Goal: Information Seeking & Learning: Learn about a topic

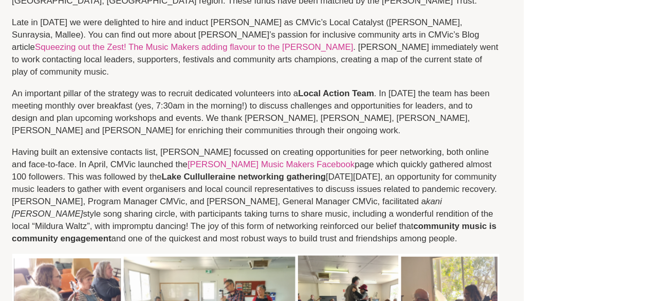
scroll to position [522, 0]
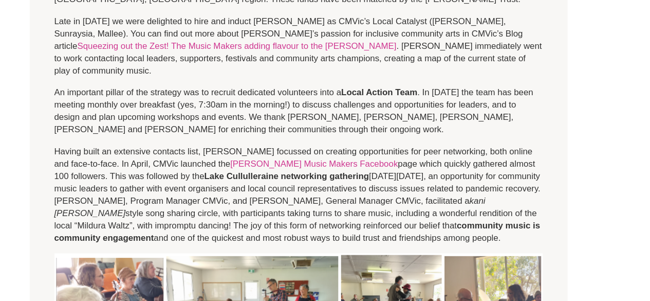
click at [116, 215] on p "Having built an extensive contacts list, [PERSON_NAME] focussed on creating opp…" at bounding box center [248, 188] width 406 height 82
click at [137, 202] on p "Having built an extensive contacts list, [PERSON_NAME] focussed on creating opp…" at bounding box center [248, 188] width 406 height 82
click at [137, 202] on p "Having built an extensive contacts list, Kylie focussed on creating opportuniti…" at bounding box center [248, 188] width 406 height 82
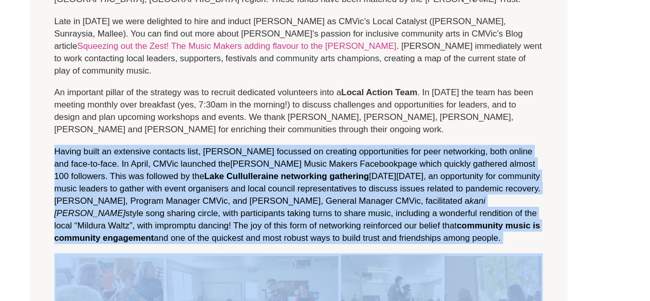
click at [137, 202] on p "Having built an extensive contacts list, Kylie focussed on creating opportuniti…" at bounding box center [248, 188] width 406 height 82
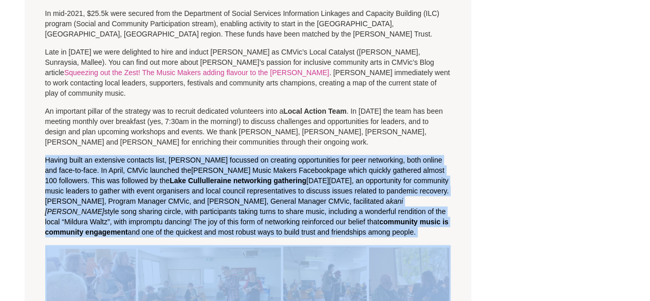
click at [165, 211] on p "Having built an extensive contacts list, Kylie focussed on creating opportuniti…" at bounding box center [248, 196] width 406 height 82
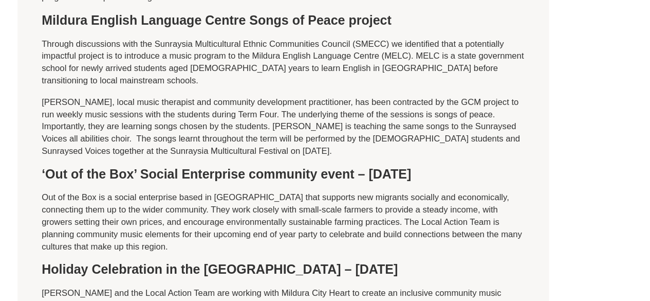
scroll to position [1844, 0]
click at [232, 208] on p "Out of the Box is a social enterprise based in Mildura that supports new migran…" at bounding box center [248, 233] width 406 height 51
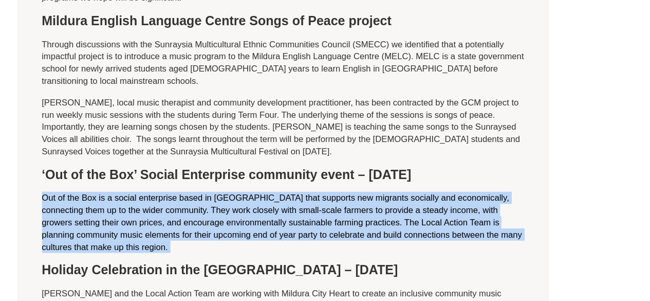
click at [232, 208] on p "Out of the Box is a social enterprise based in Mildura that supports new migran…" at bounding box center [248, 233] width 406 height 51
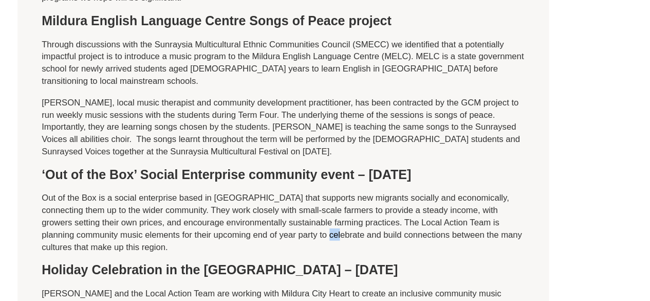
click at [232, 208] on p "Out of the Box is a social enterprise based in Mildura that supports new migran…" at bounding box center [248, 233] width 406 height 51
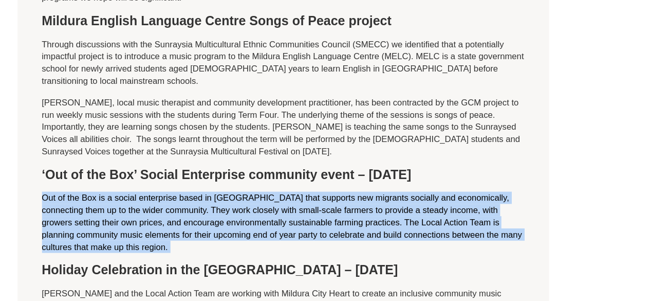
click at [232, 208] on p "Out of the Box is a social enterprise based in Mildura that supports new migran…" at bounding box center [248, 233] width 406 height 51
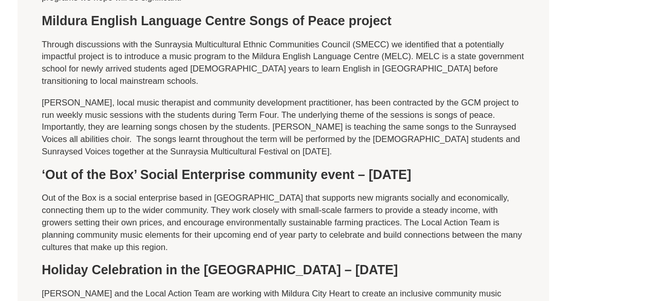
click at [242, 220] on p "Out of the Box is a social enterprise based in Mildura that supports new migran…" at bounding box center [248, 233] width 406 height 51
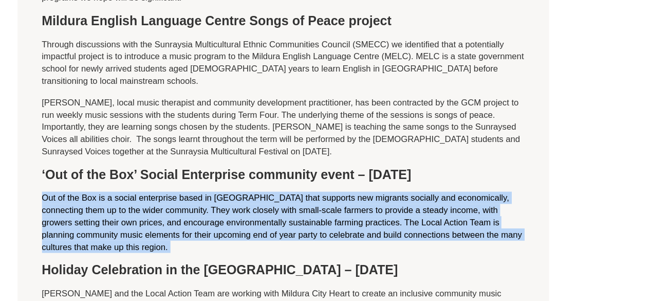
click at [242, 220] on p "Out of the Box is a social enterprise based in Mildura that supports new migran…" at bounding box center [248, 233] width 406 height 51
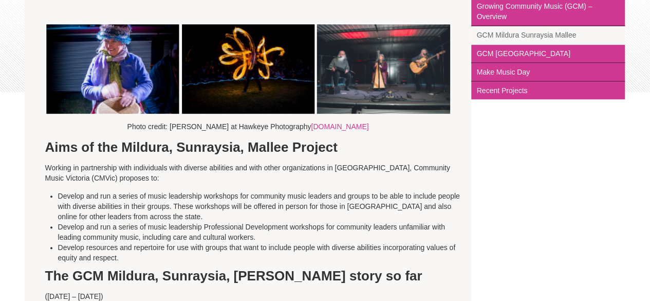
scroll to position [0, 0]
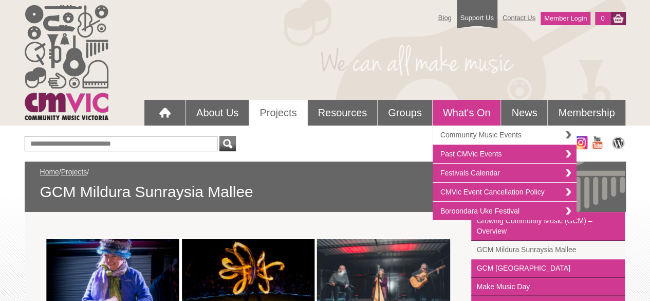
click at [487, 129] on link "Community Music Events" at bounding box center [505, 134] width 144 height 19
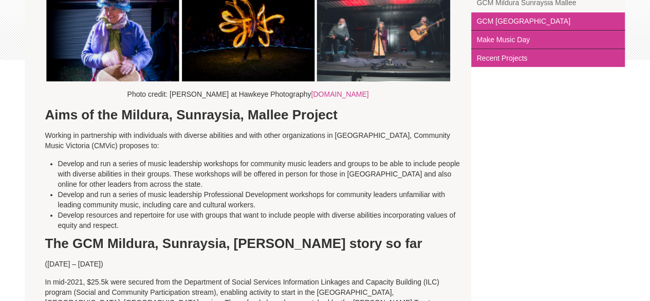
scroll to position [249, 0]
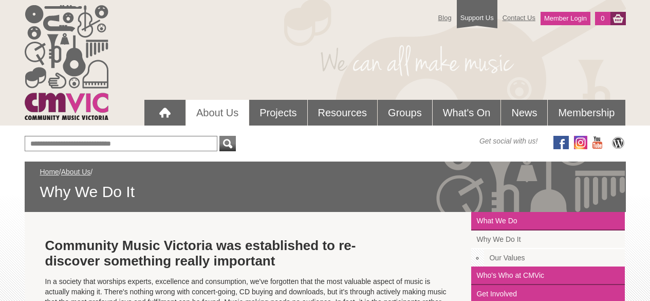
scroll to position [376, 0]
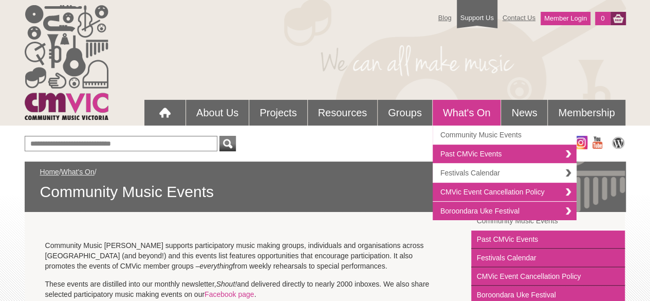
click at [487, 166] on link "Festivals Calendar" at bounding box center [505, 172] width 144 height 19
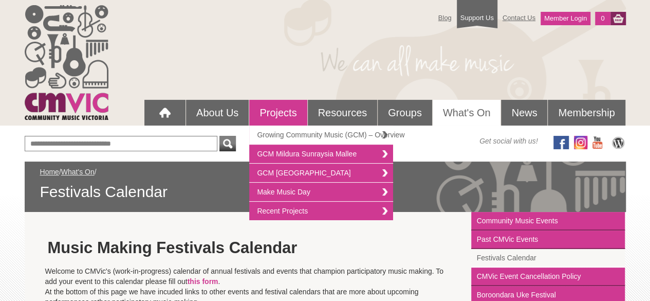
click at [271, 132] on link "Growing Community Music (GCM) – Overview" at bounding box center [321, 134] width 144 height 19
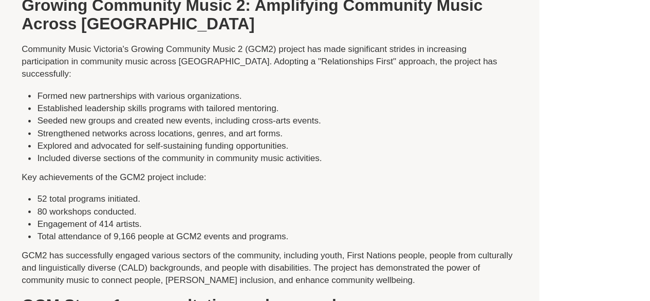
scroll to position [657, 0]
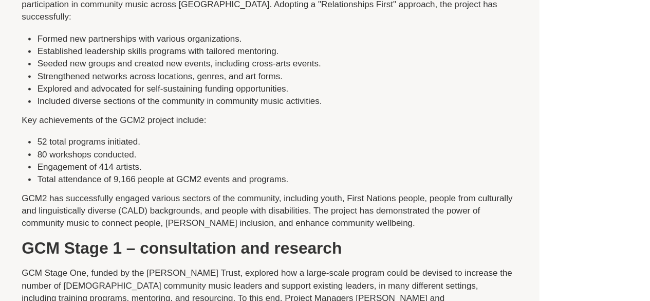
click at [65, 206] on p "GCM2 has successfully engaged various sectors of the community, including youth…" at bounding box center [248, 202] width 406 height 77
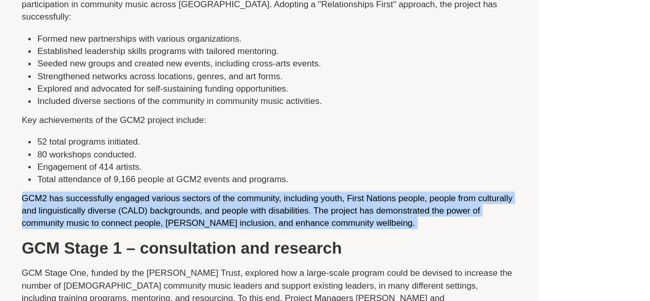
click at [65, 206] on p "GCM2 has successfully engaged various sectors of the community, including youth…" at bounding box center [248, 202] width 406 height 77
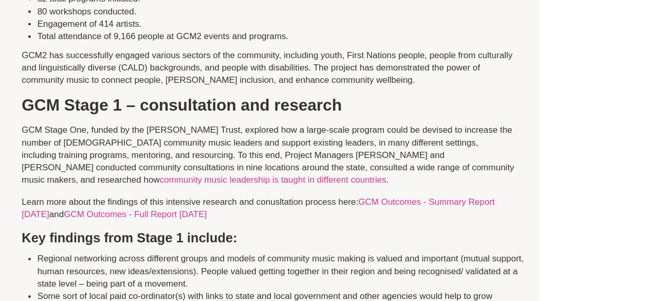
scroll to position [775, 0]
drag, startPoint x: 46, startPoint y: 198, endPoint x: 341, endPoint y: 155, distance: 297.4
click at [341, 155] on p "GCM Stage One, funded by the Helen Macpherson Smith Trust, explored how a large…" at bounding box center [248, 180] width 406 height 51
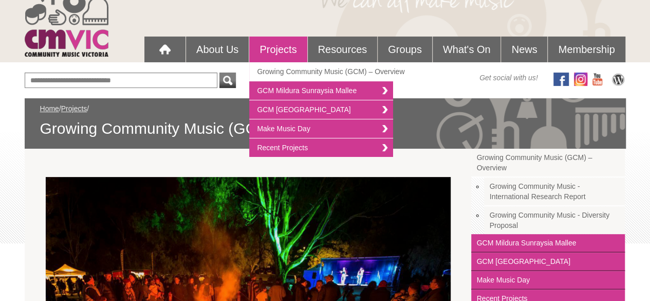
scroll to position [64, 0]
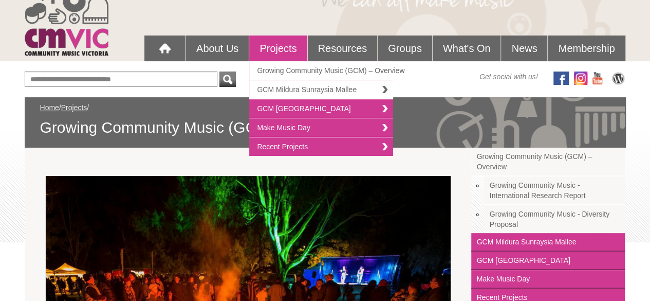
click at [290, 93] on link "GCM Mildura Sunraysia Mallee" at bounding box center [321, 89] width 144 height 19
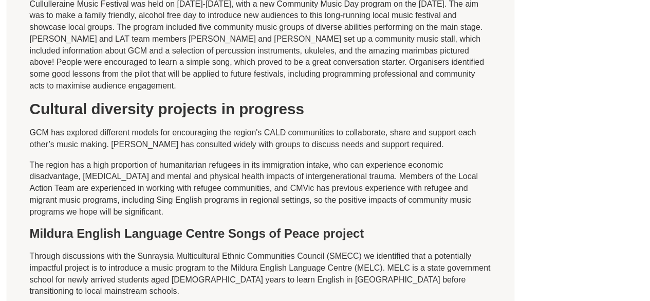
scroll to position [1667, 0]
click at [69, 176] on p "The region has a high proportion of humanitarian refugees in its immigration in…" at bounding box center [248, 200] width 406 height 51
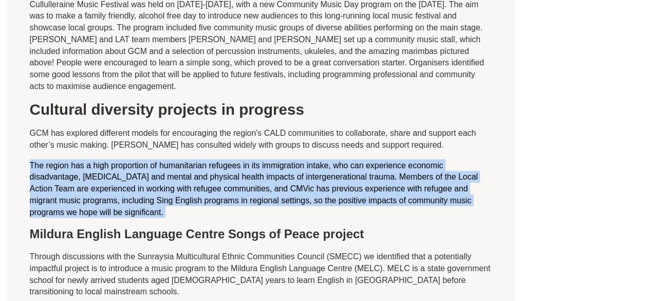
click at [69, 176] on p "The region has a high proportion of humanitarian refugees in its immigration in…" at bounding box center [248, 200] width 406 height 51
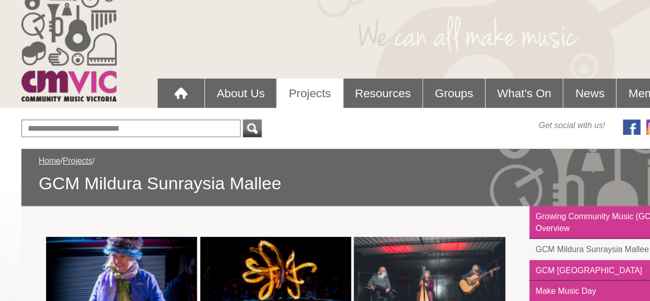
scroll to position [31, 0]
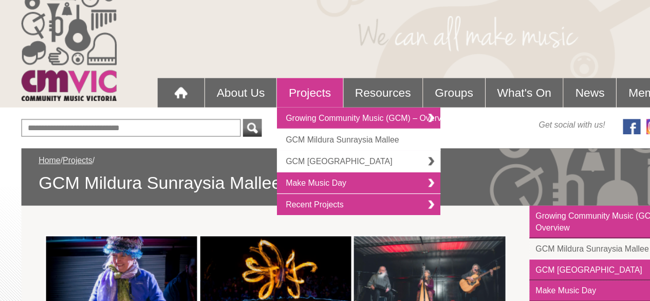
click at [291, 137] on link "GCM [GEOGRAPHIC_DATA]" at bounding box center [321, 142] width 144 height 19
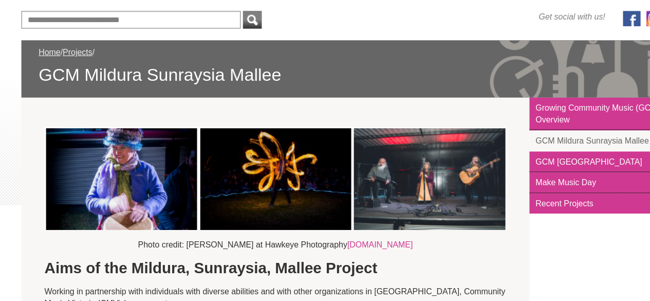
scroll to position [90, 0]
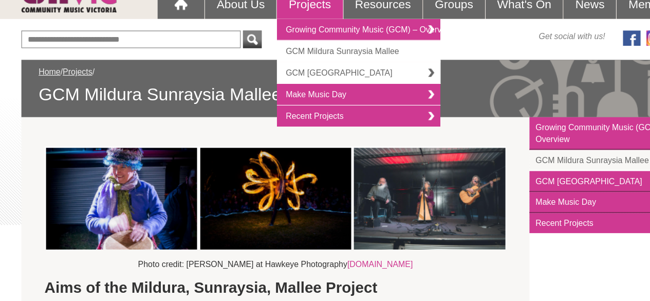
click at [310, 86] on link "GCM [GEOGRAPHIC_DATA]" at bounding box center [321, 82] width 144 height 19
click at [302, 81] on link "GCM [GEOGRAPHIC_DATA]" at bounding box center [321, 82] width 144 height 19
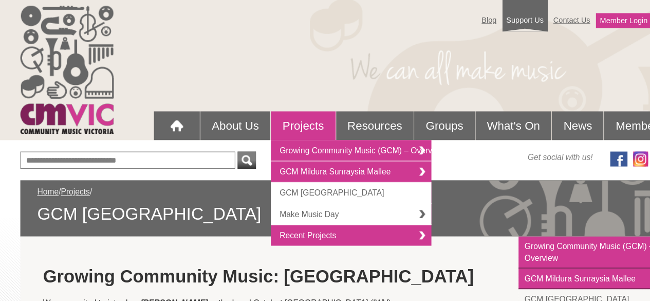
click at [278, 184] on link "Make Music Day" at bounding box center [321, 191] width 144 height 19
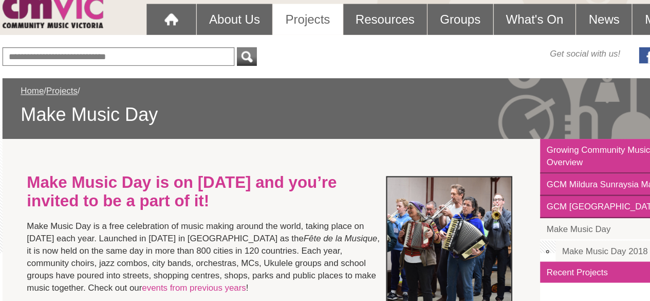
scroll to position [76, 0]
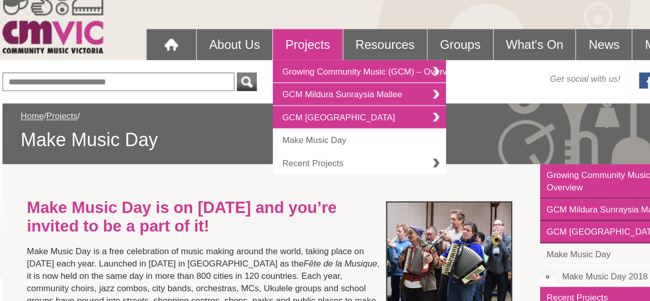
click at [287, 132] on link "Recent Projects" at bounding box center [321, 135] width 144 height 18
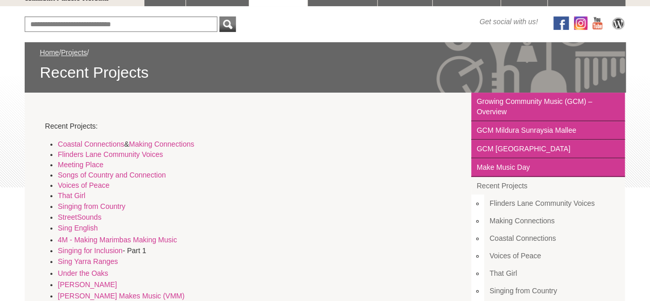
scroll to position [135, 0]
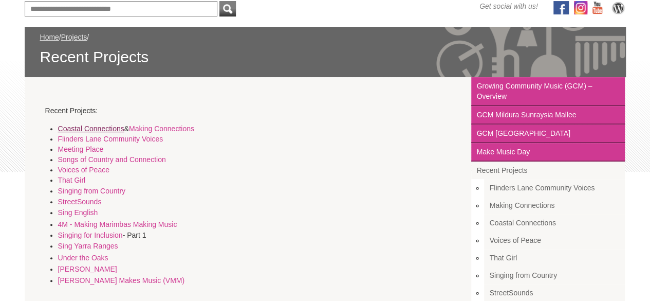
click at [90, 127] on link "Coastal Connections" at bounding box center [91, 128] width 66 height 8
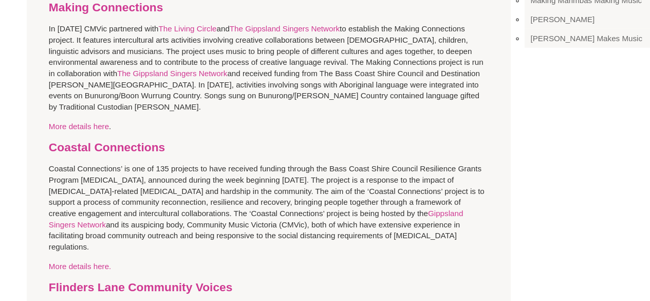
scroll to position [427, 0]
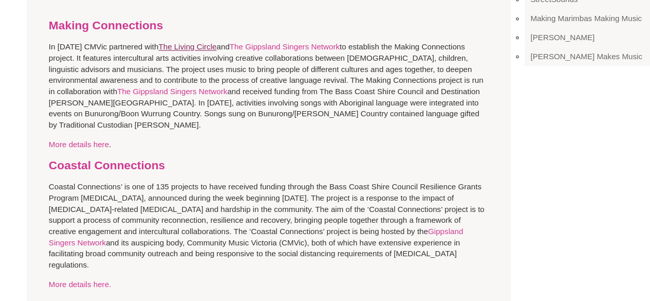
click at [162, 42] on link "The Living Circle" at bounding box center [172, 43] width 53 height 8
